Goal: Transaction & Acquisition: Purchase product/service

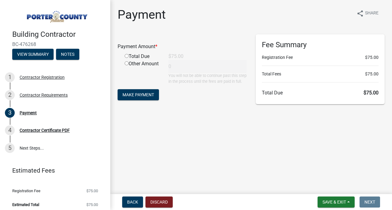
click at [128, 57] on input "radio" at bounding box center [127, 56] width 4 height 4
radio input "true"
type input "75"
click at [137, 97] on span "Make Payment" at bounding box center [138, 94] width 32 height 5
click at [138, 58] on div "Total Due" at bounding box center [142, 56] width 44 height 7
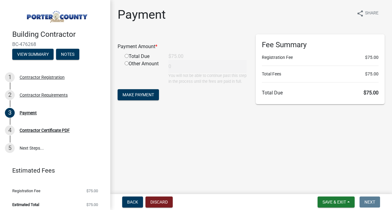
click at [126, 56] on input "radio" at bounding box center [127, 56] width 4 height 4
radio input "true"
type input "75"
click at [143, 100] on button "Make Payment" at bounding box center [138, 94] width 41 height 11
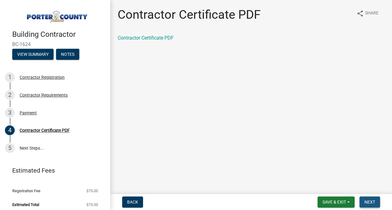
click at [363, 204] on button "Next" at bounding box center [369, 201] width 21 height 11
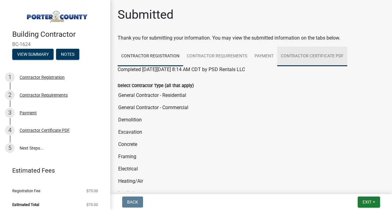
click at [326, 55] on link "Contractor Certificate PDF" at bounding box center [312, 57] width 70 height 20
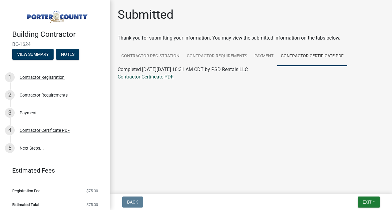
click at [159, 76] on link "Contractor Certificate PDF" at bounding box center [146, 77] width 56 height 6
click at [370, 203] on span "Exit" at bounding box center [366, 201] width 9 height 5
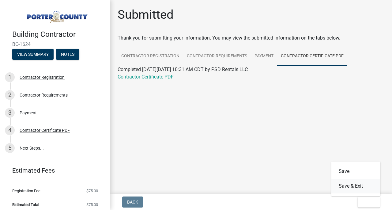
click at [349, 188] on button "Save & Exit" at bounding box center [355, 185] width 49 height 15
